Goal: Information Seeking & Learning: Understand process/instructions

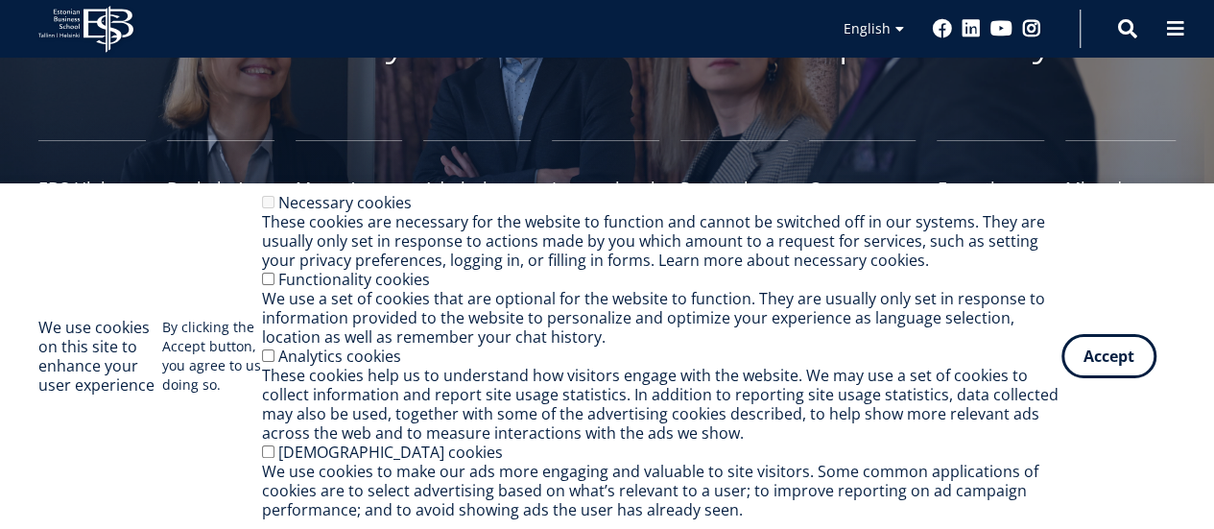
scroll to position [192, 0]
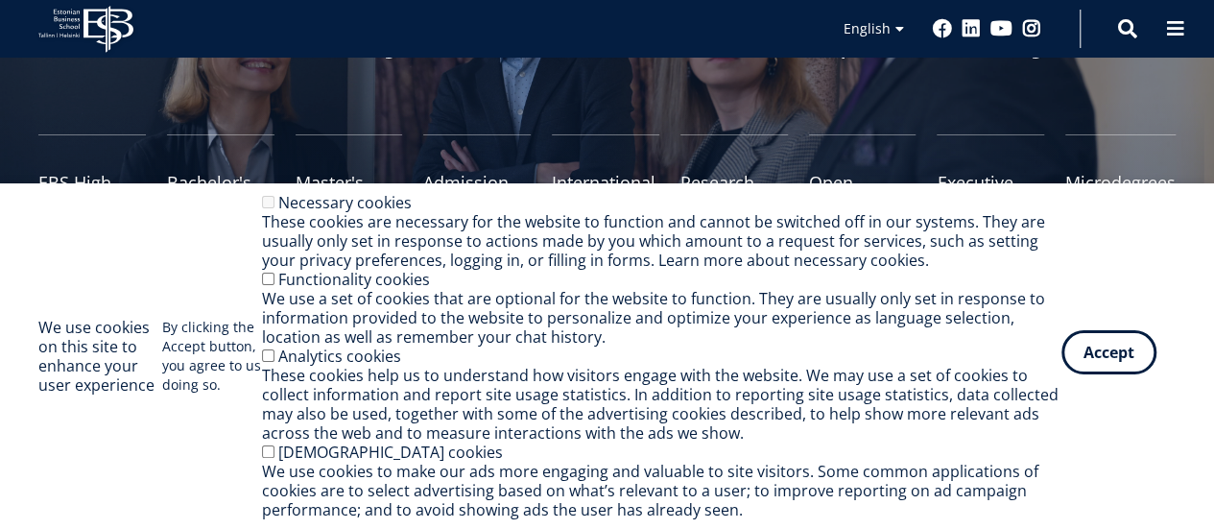
click at [1127, 351] on button "Accept" at bounding box center [1108, 352] width 95 height 44
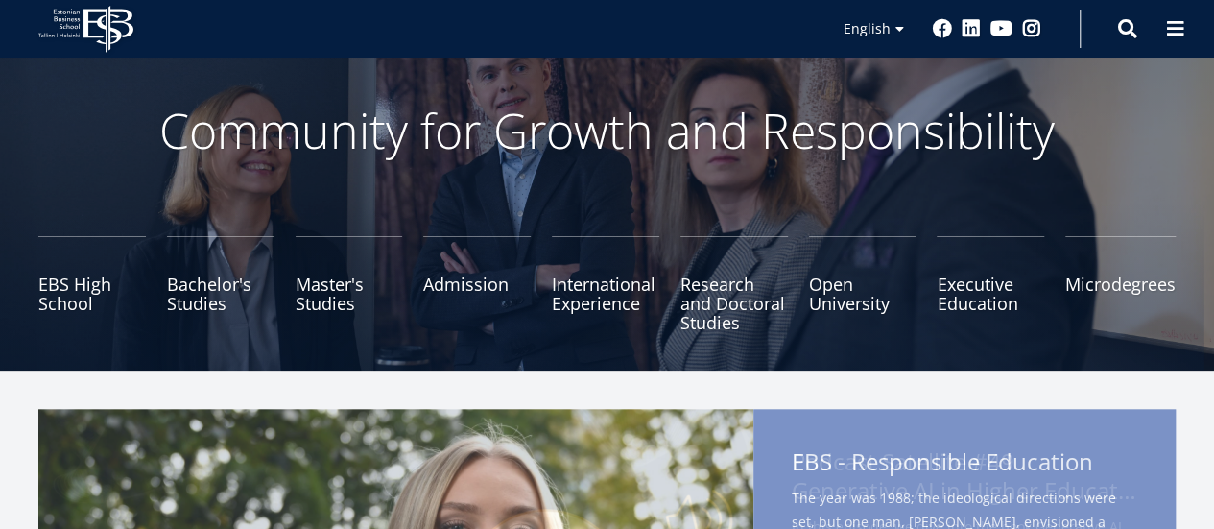
scroll to position [96, 0]
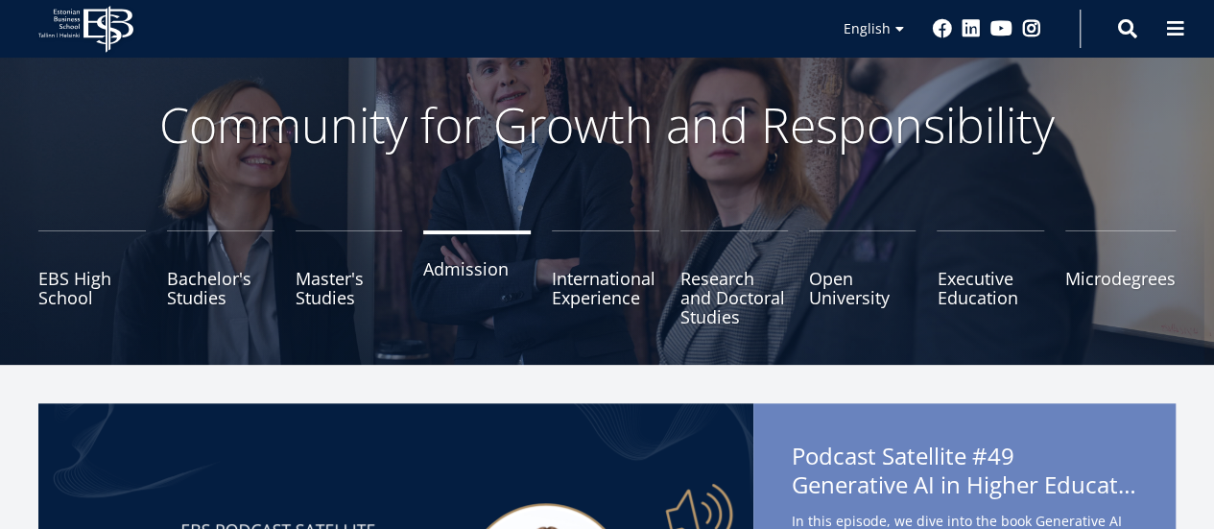
click at [463, 272] on link "Admission" at bounding box center [476, 278] width 107 height 96
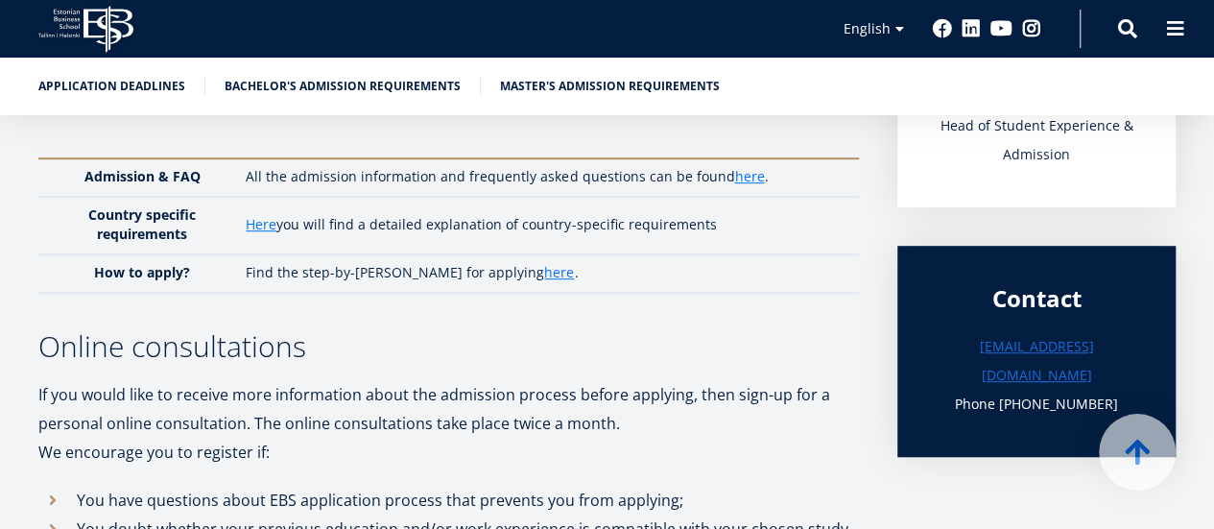
scroll to position [480, 0]
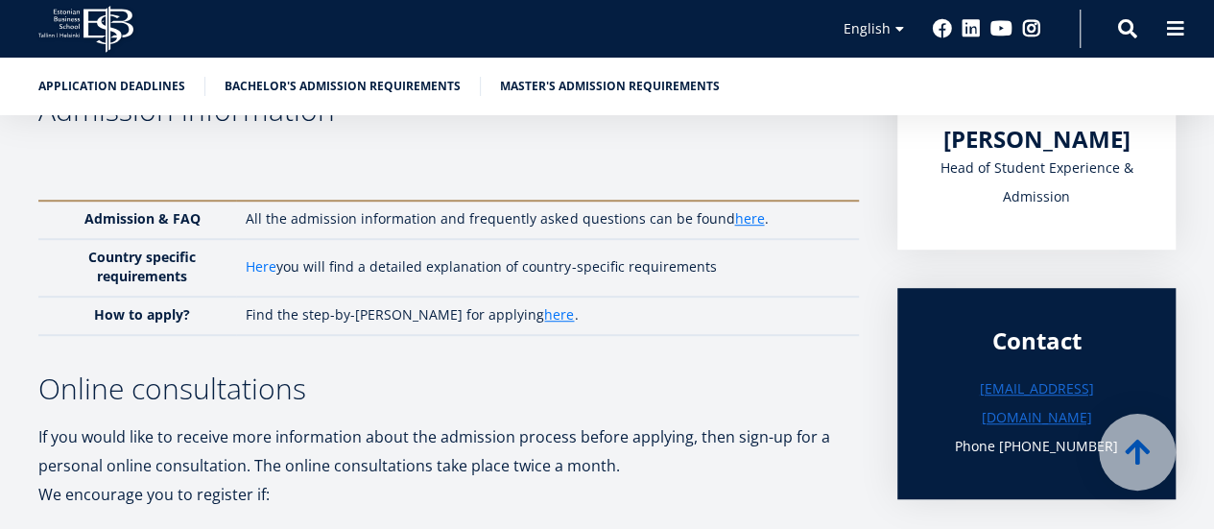
click at [268, 263] on link "Here" at bounding box center [261, 266] width 31 height 19
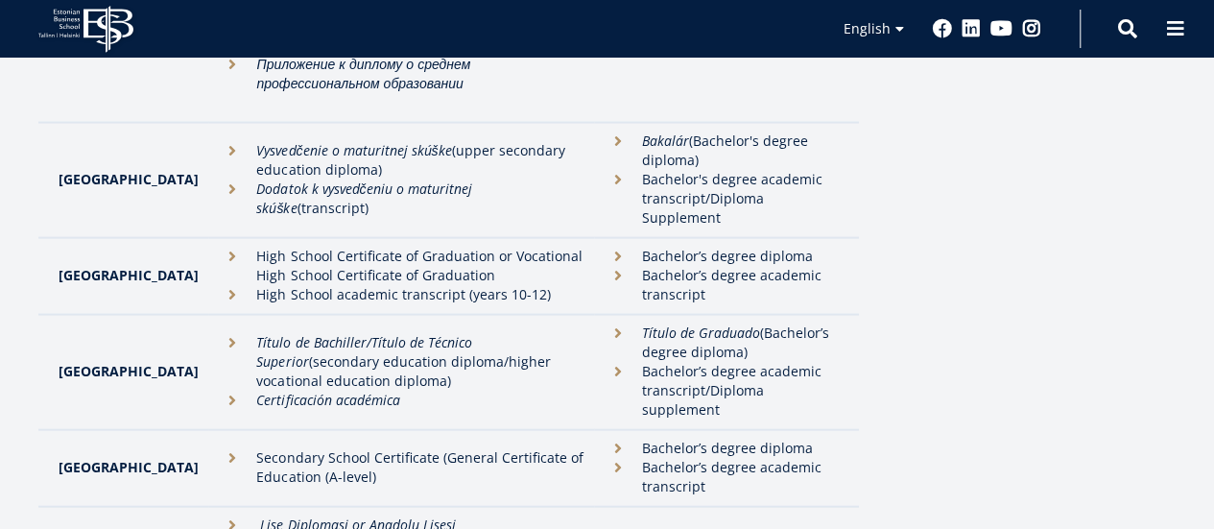
scroll to position [5566, 0]
